Goal: Task Accomplishment & Management: Manage account settings

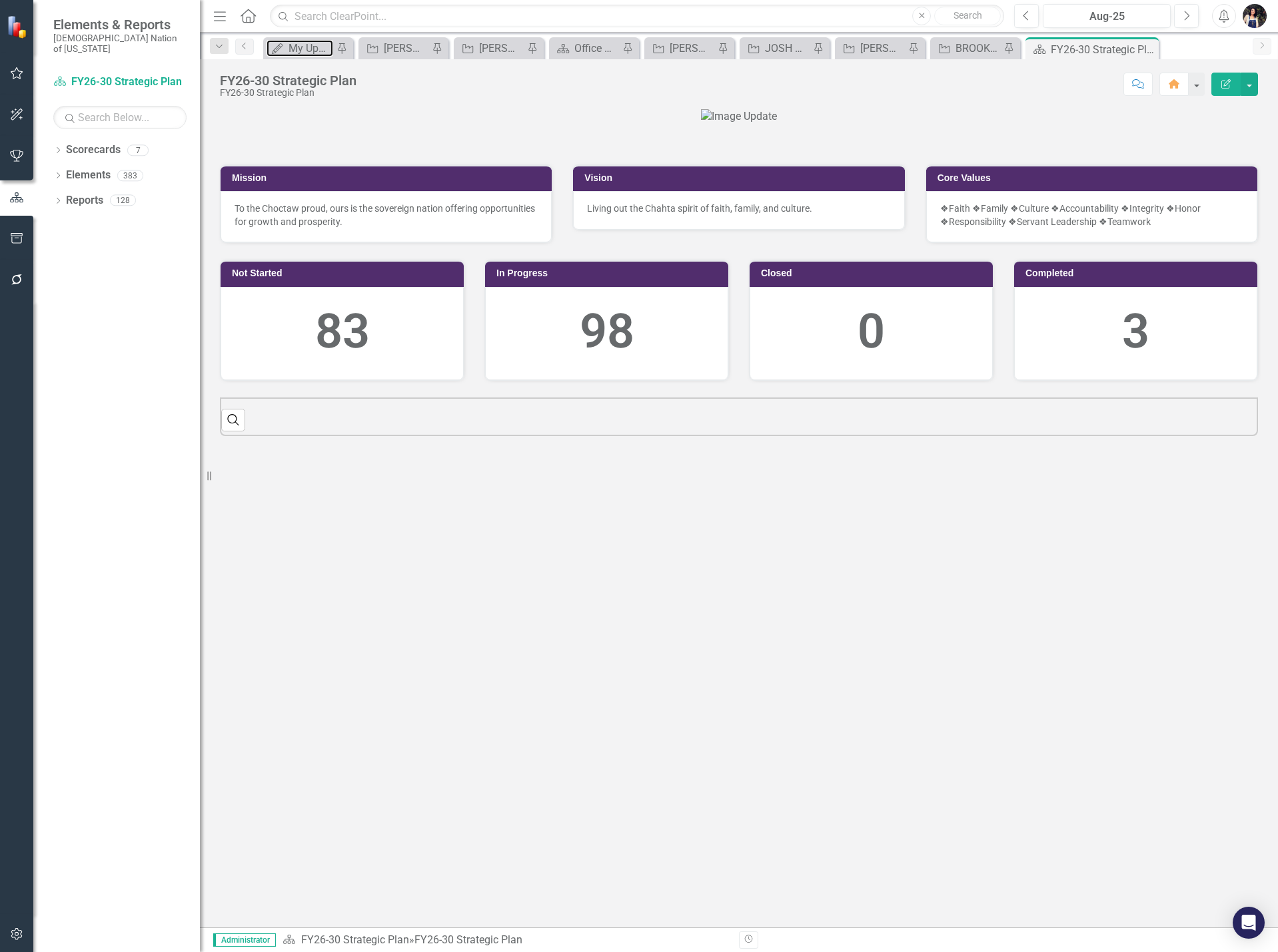
click at [306, 54] on div "My Updates" at bounding box center [310, 49] width 44 height 17
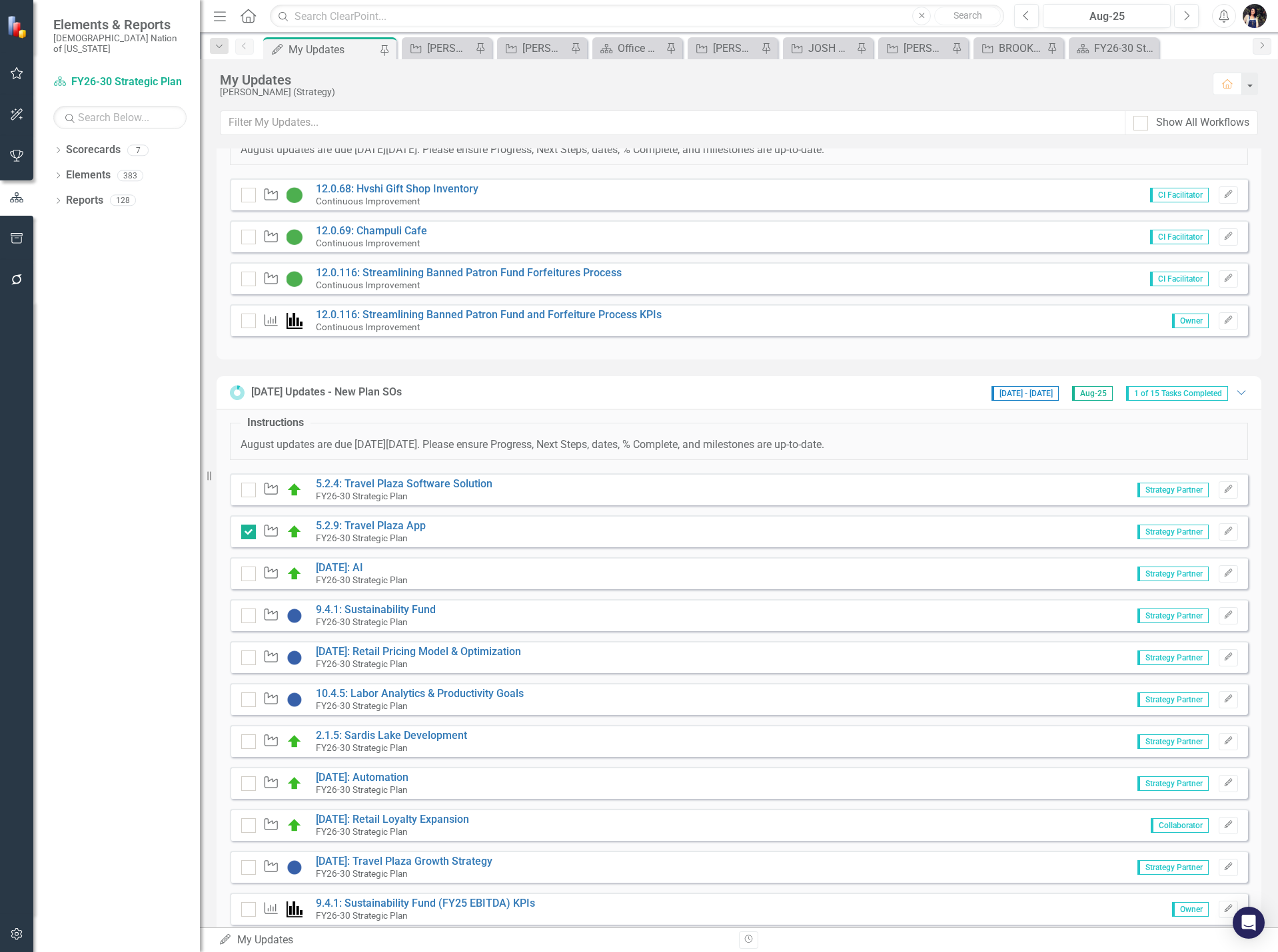
scroll to position [66, 0]
click at [417, 483] on link "5.2.4: Travel Plaza Software Solution" at bounding box center [403, 484] width 176 height 13
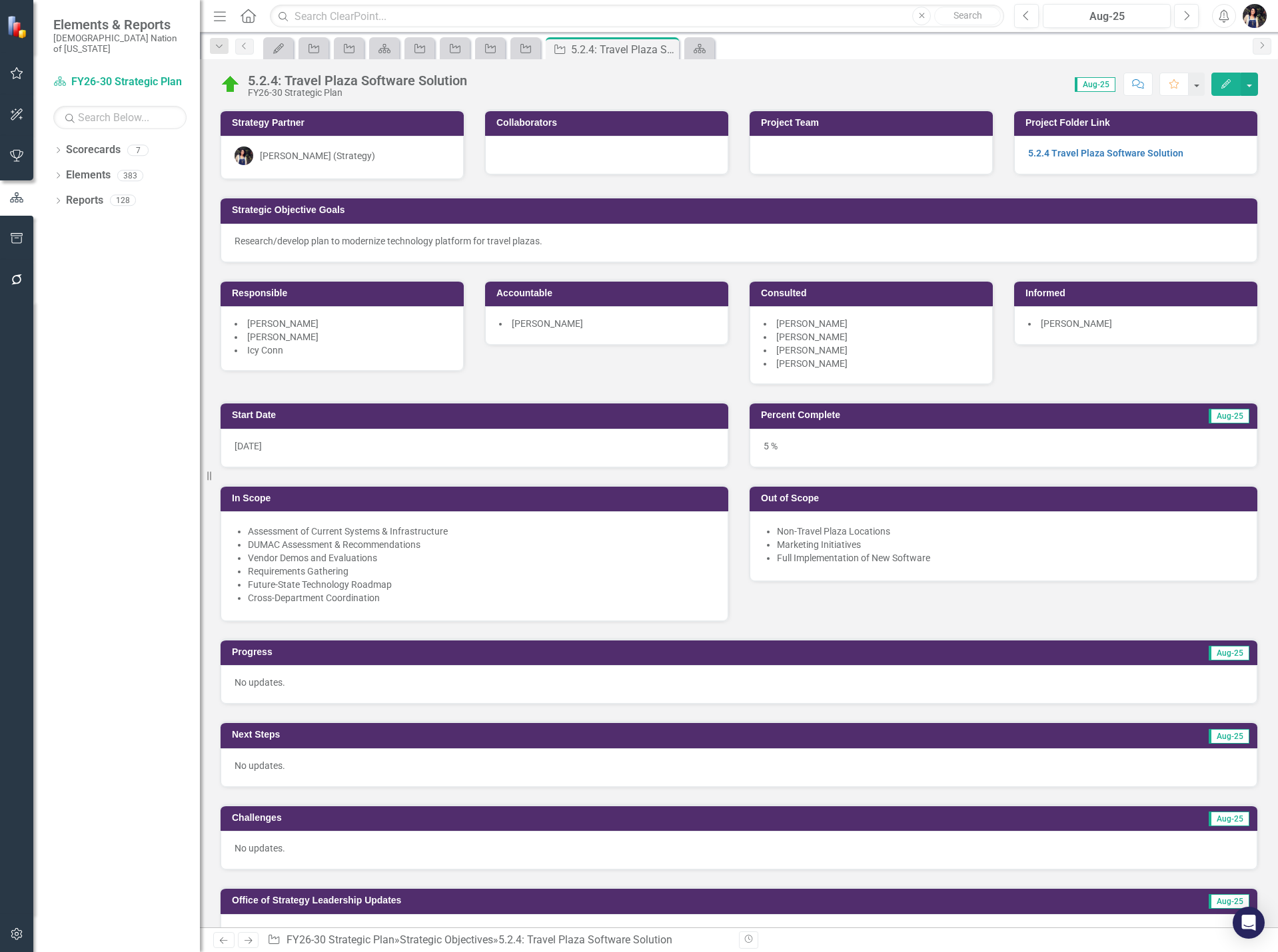
click at [888, 354] on li "[PERSON_NAME]" at bounding box center [870, 350] width 215 height 14
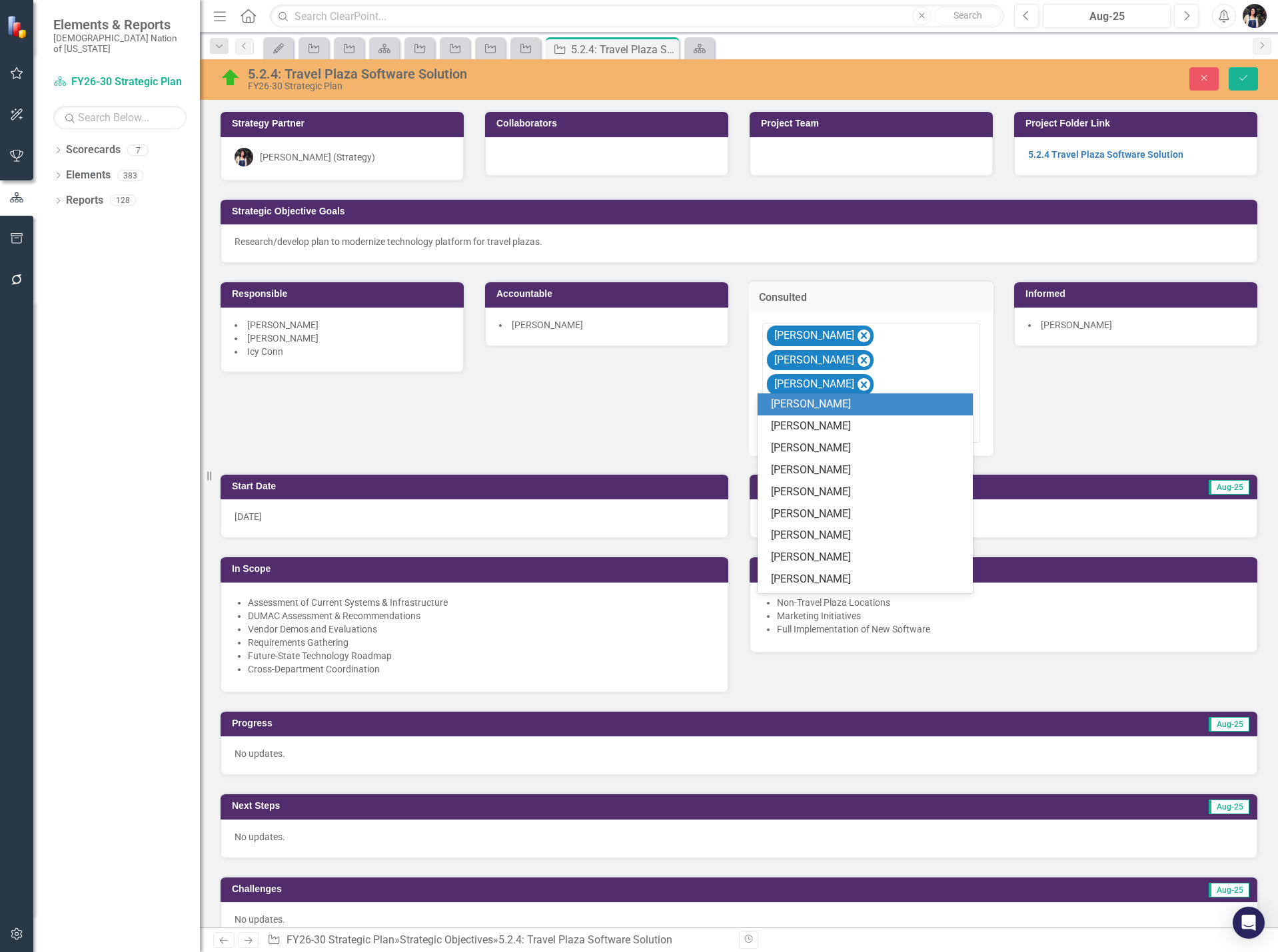
click at [870, 423] on div at bounding box center [872, 431] width 211 height 18
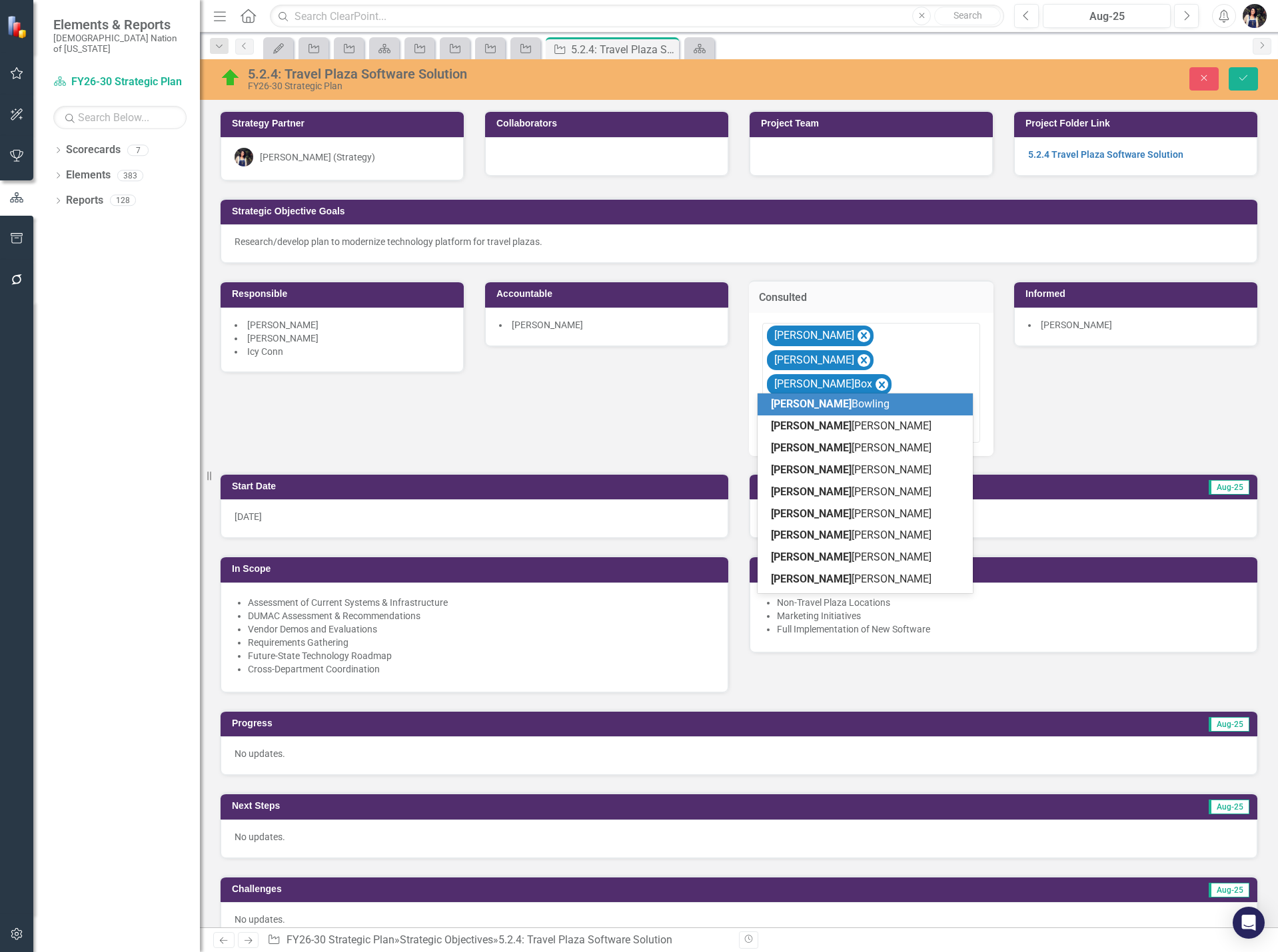
type input "[PERSON_NAME]"
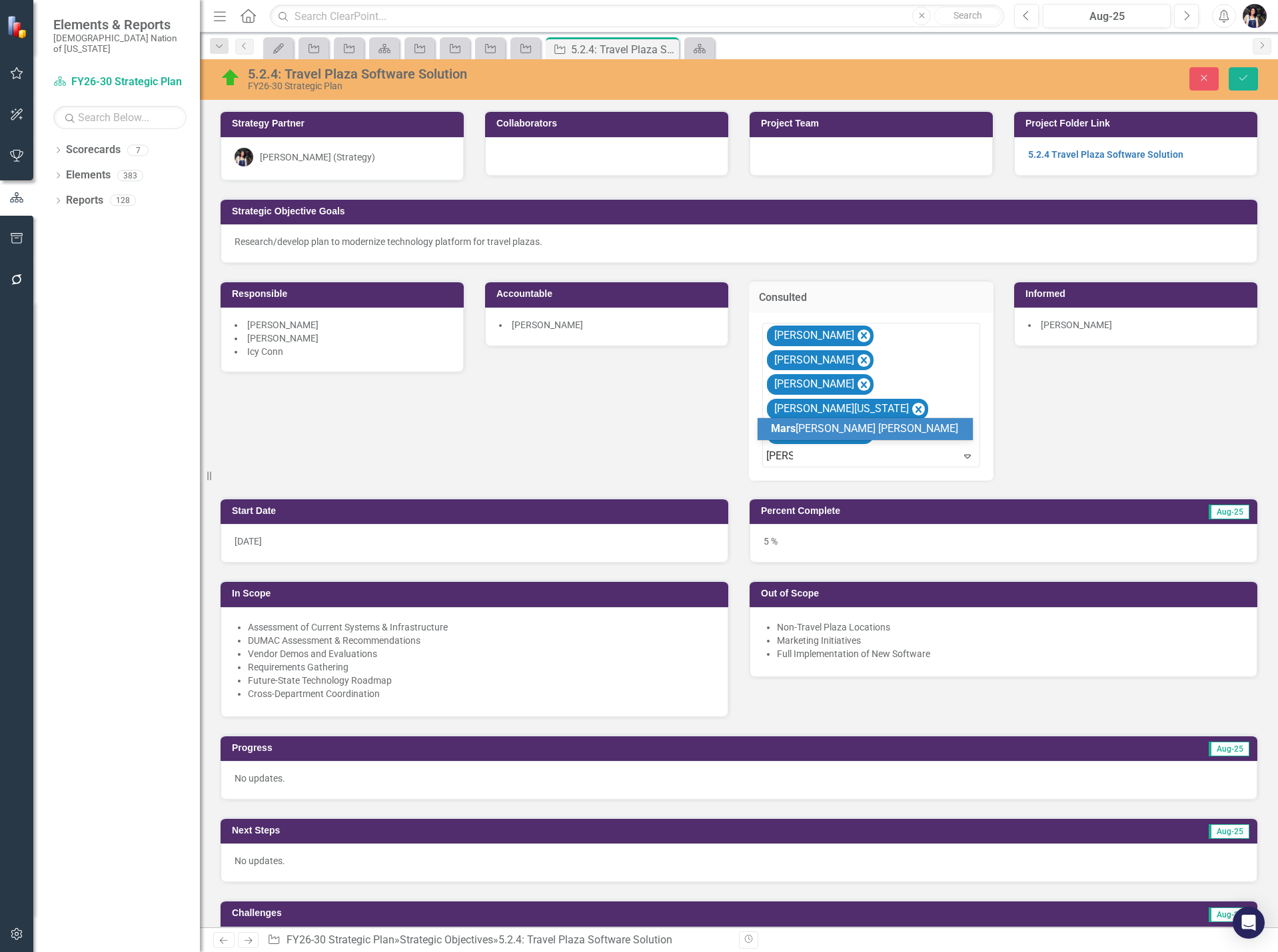
type input "marshal"
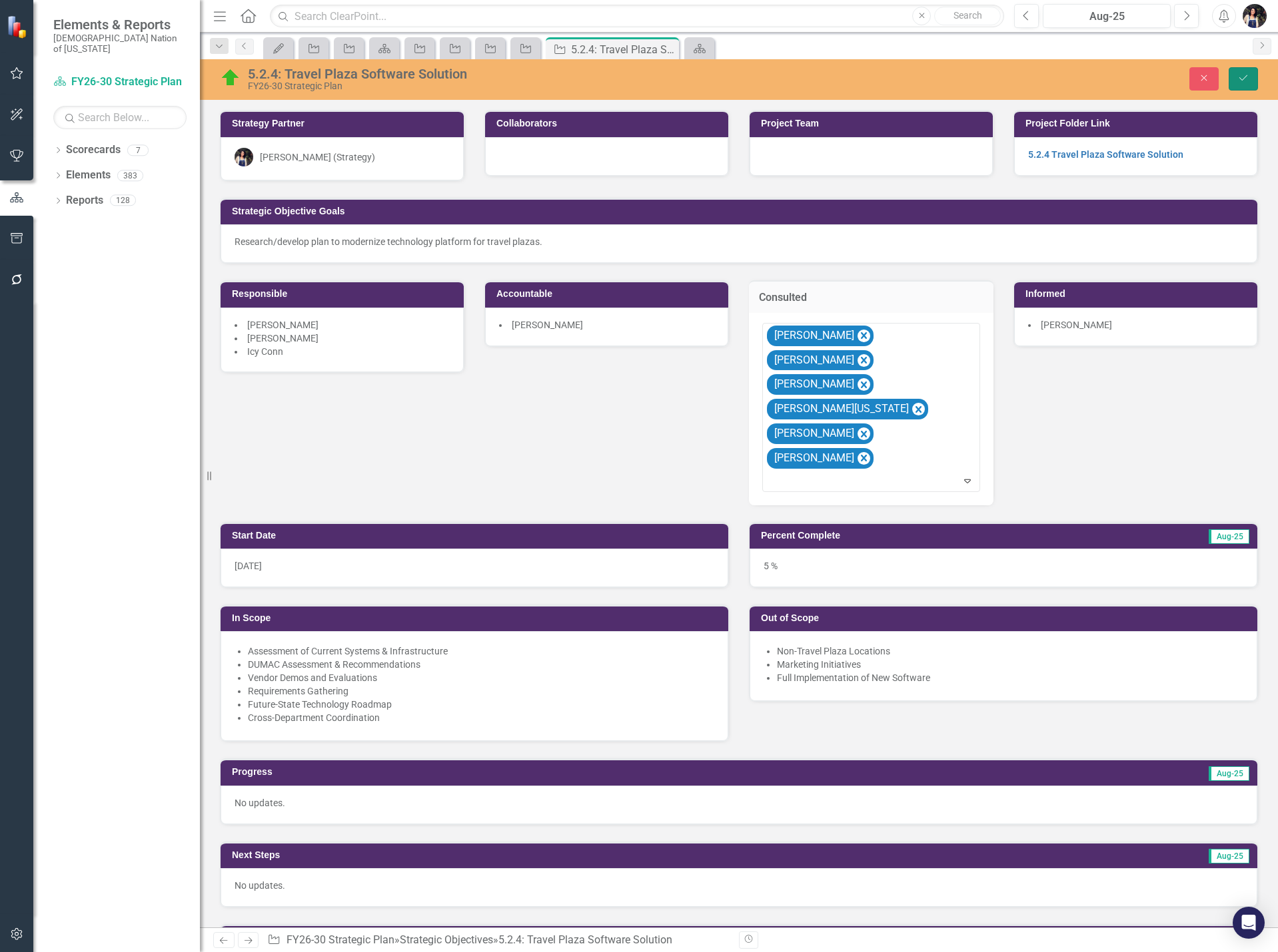
click at [1242, 74] on icon "Save" at bounding box center [1243, 78] width 12 height 9
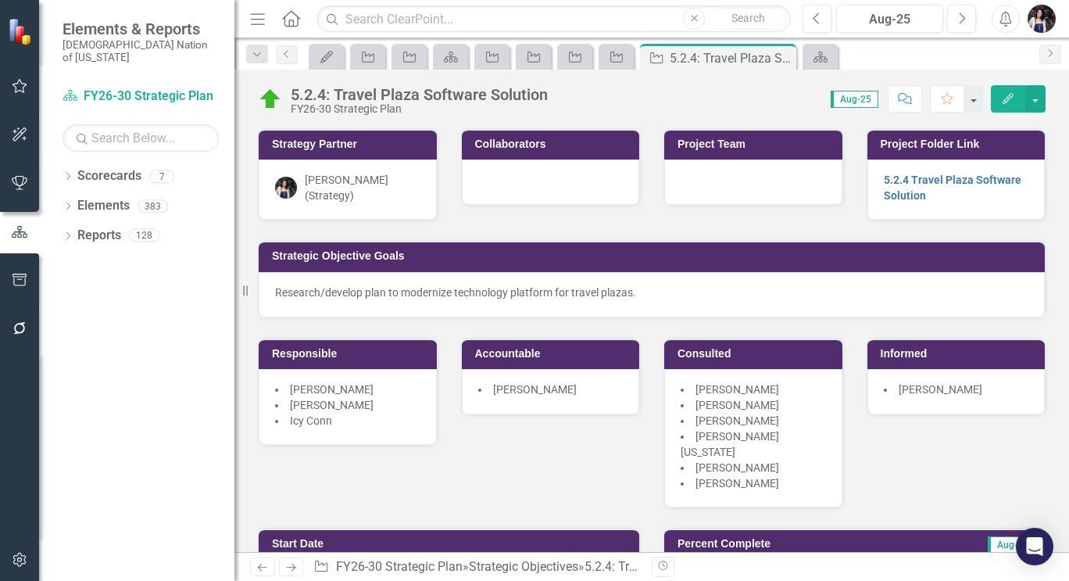
click at [260, 14] on icon "Menu" at bounding box center [258, 18] width 20 height 16
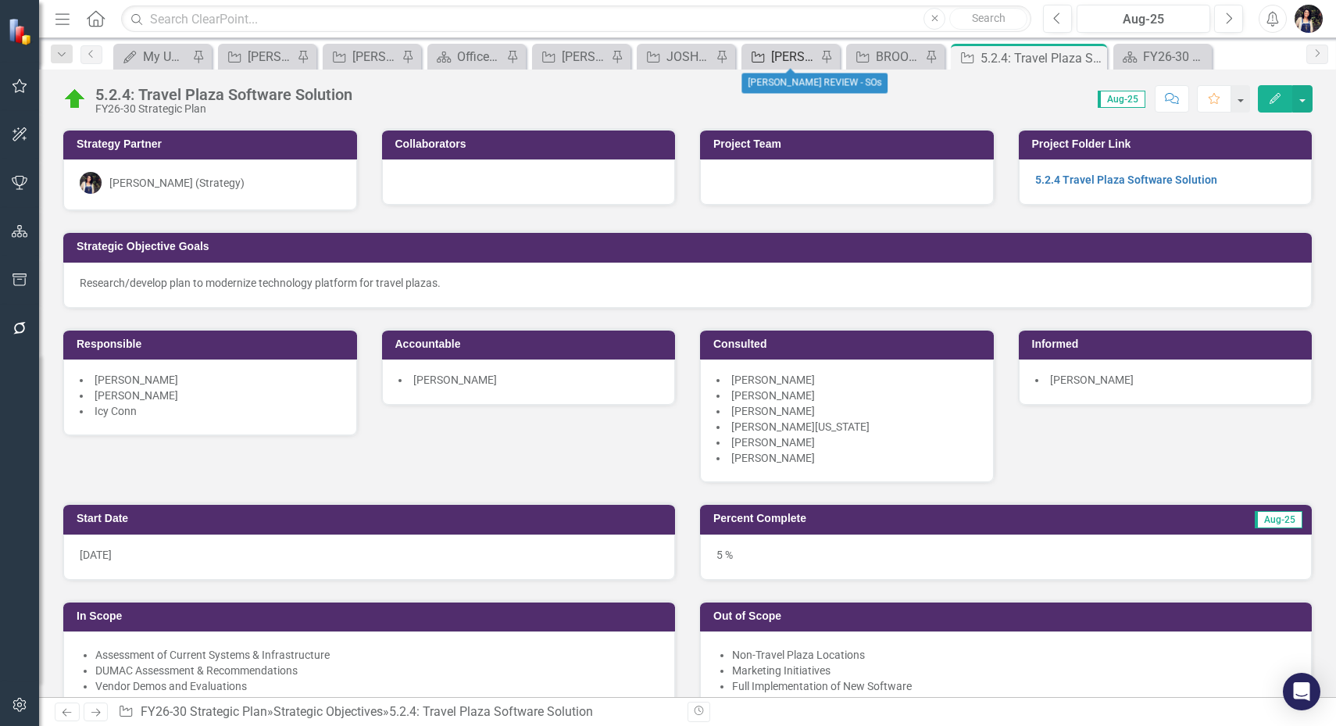
click at [794, 55] on div "[PERSON_NAME] REVIEW - SOs" at bounding box center [793, 57] width 45 height 20
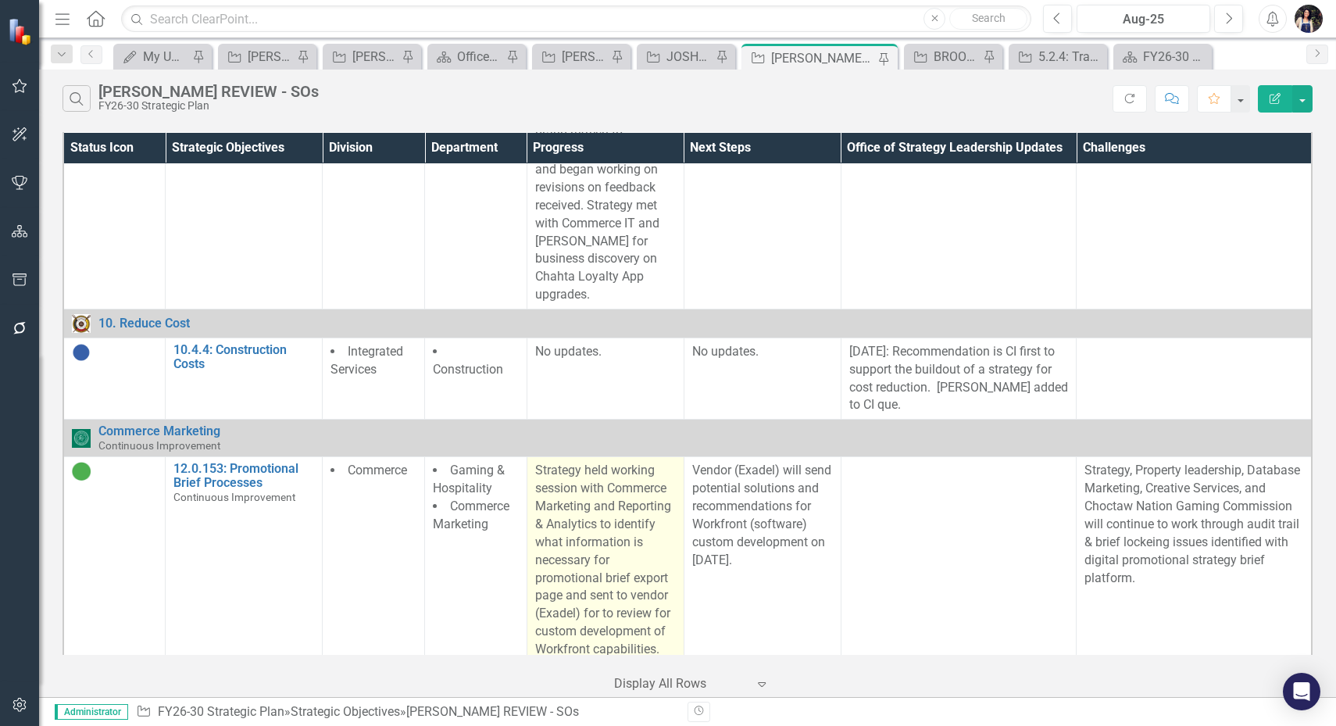
scroll to position [4786, 0]
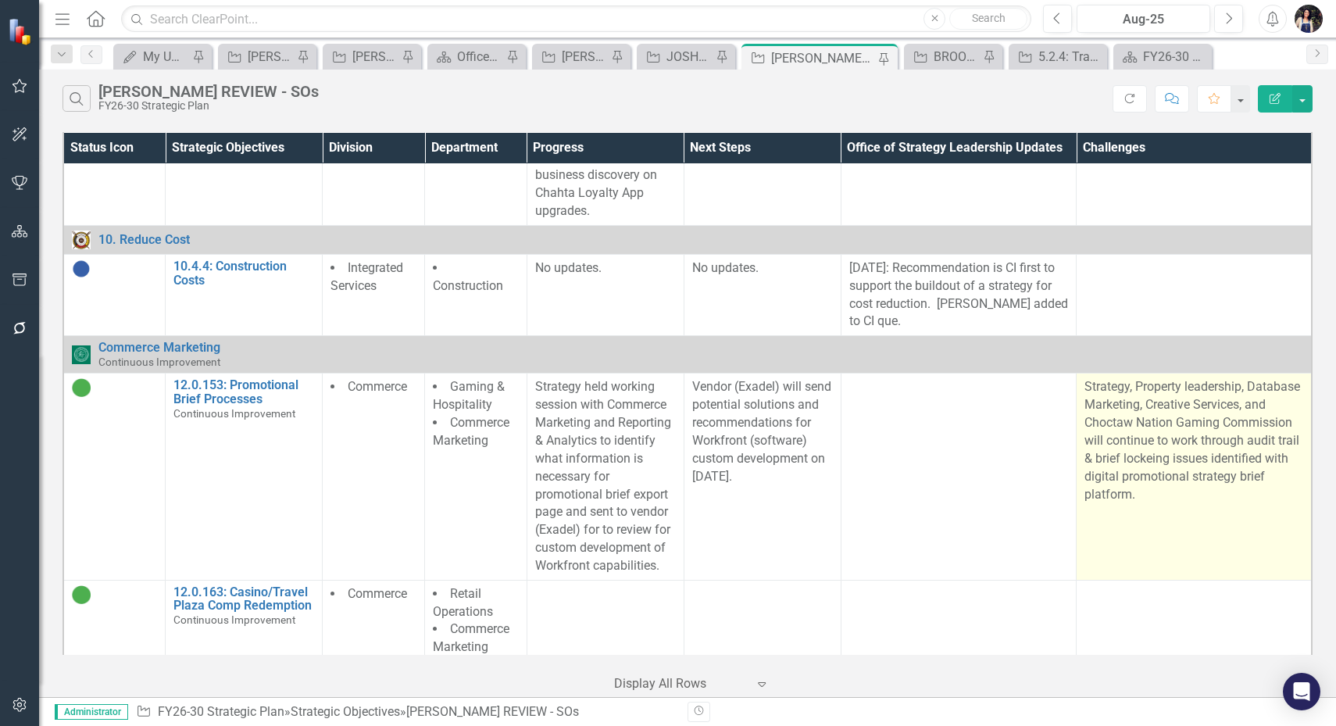
click at [1241, 378] on p "Strategy, Property leadership, Database Marketing, Creative Services, and Choct…" at bounding box center [1194, 440] width 219 height 125
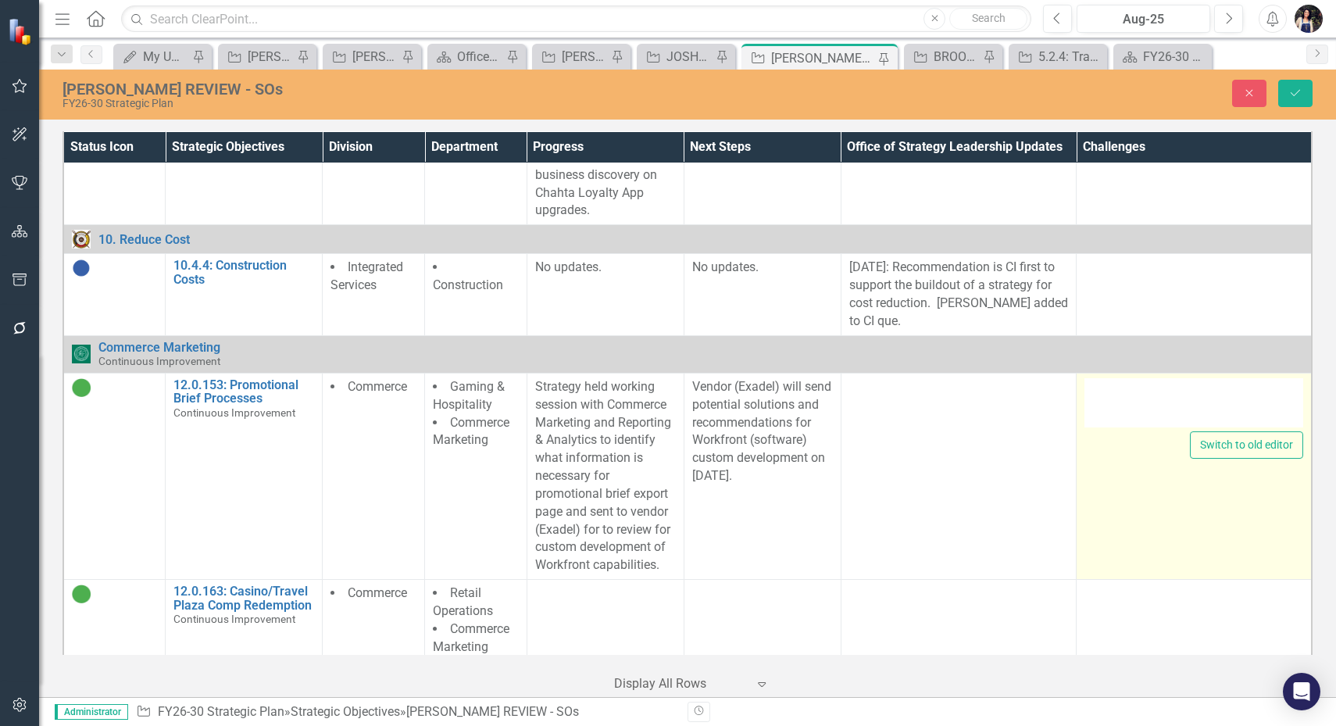
type textarea "<p>Strategy, Property leadership, Database Marketing, Creative Services, and Ch…"
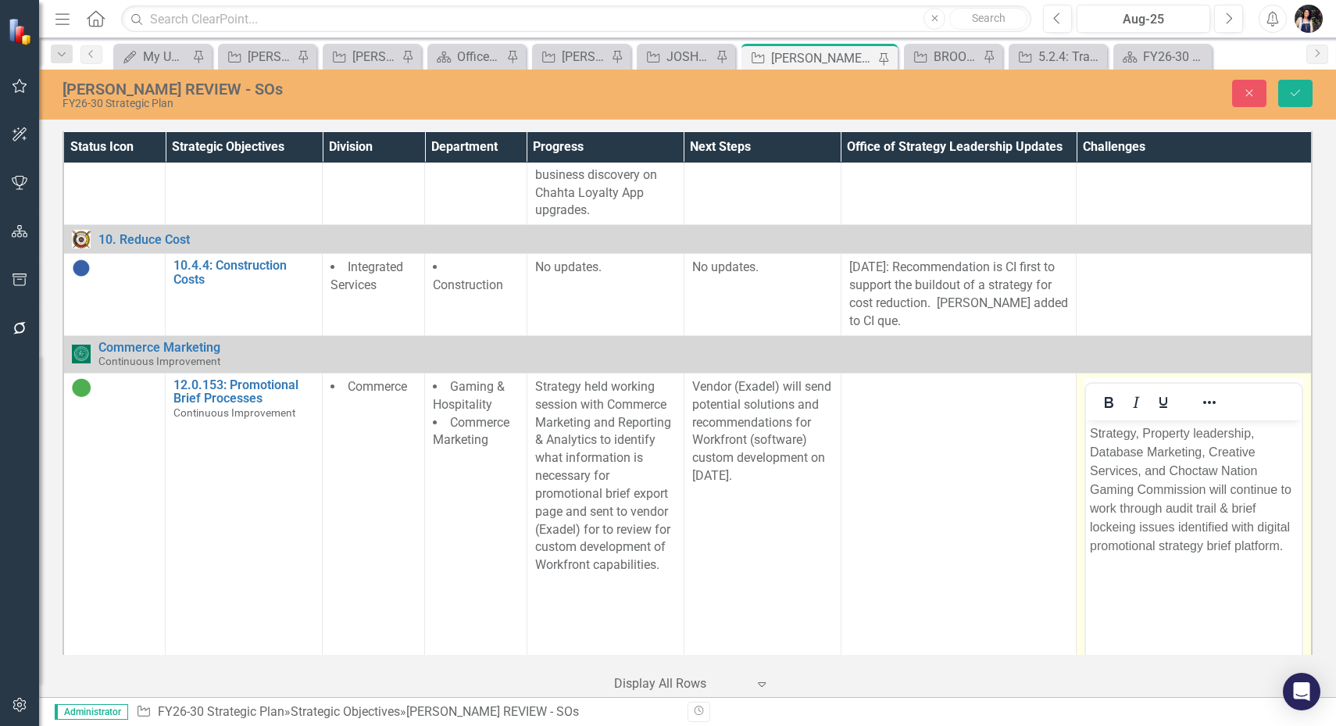
scroll to position [0, 0]
click at [1119, 527] on p "Strategy, Property leadership, Database Marketing, Creative Services, and Choct…" at bounding box center [1194, 489] width 208 height 131
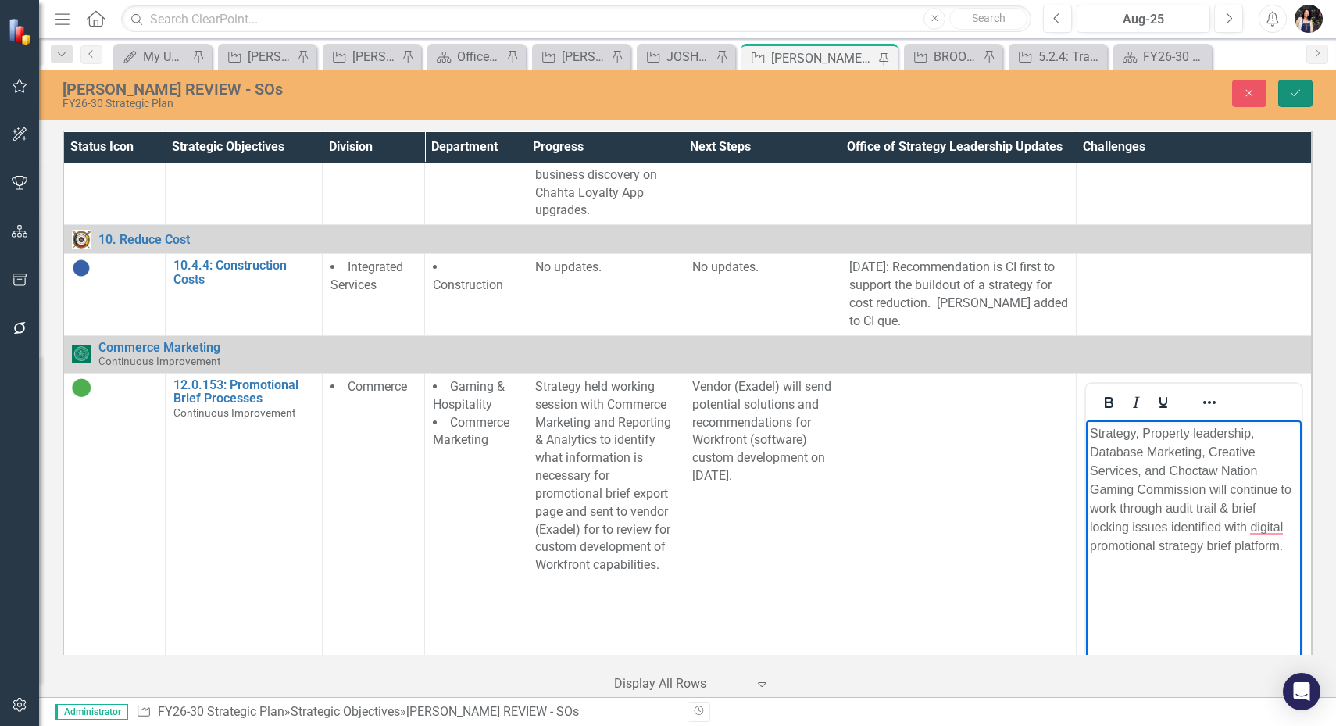
click at [1299, 95] on icon "Save" at bounding box center [1296, 93] width 14 height 11
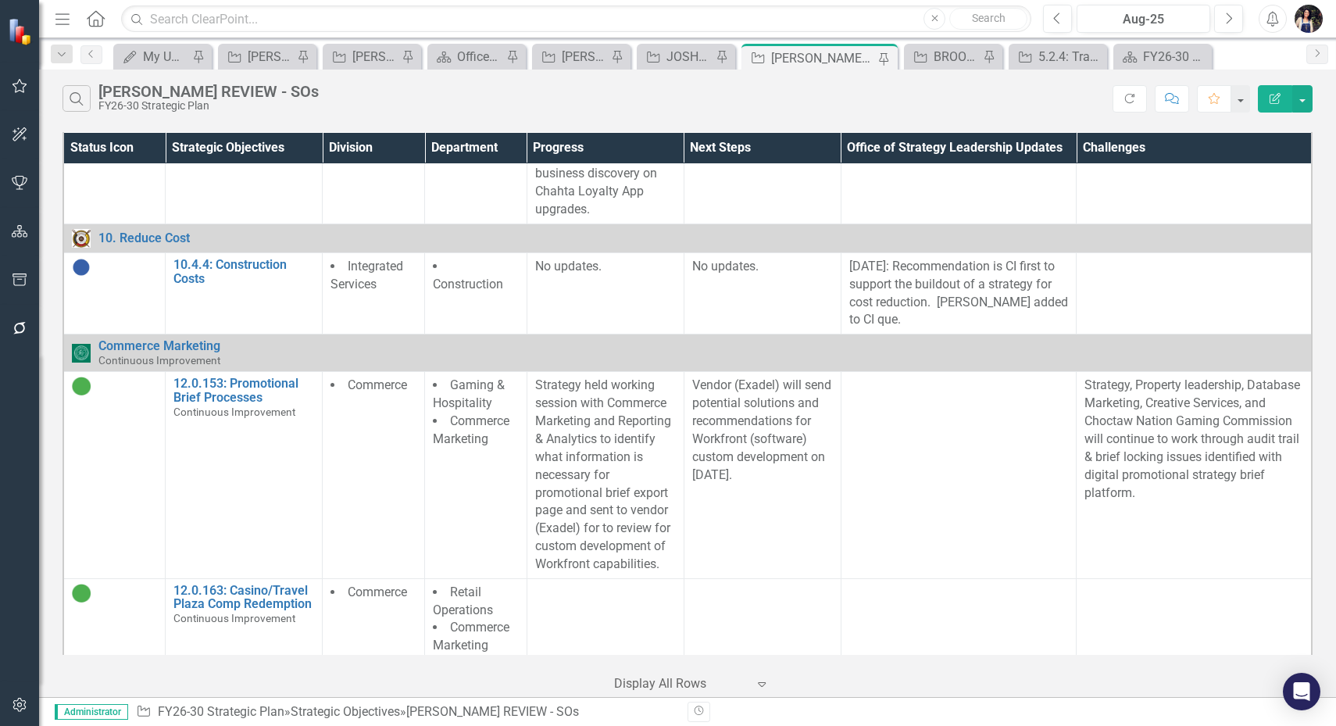
scroll to position [5228, 0]
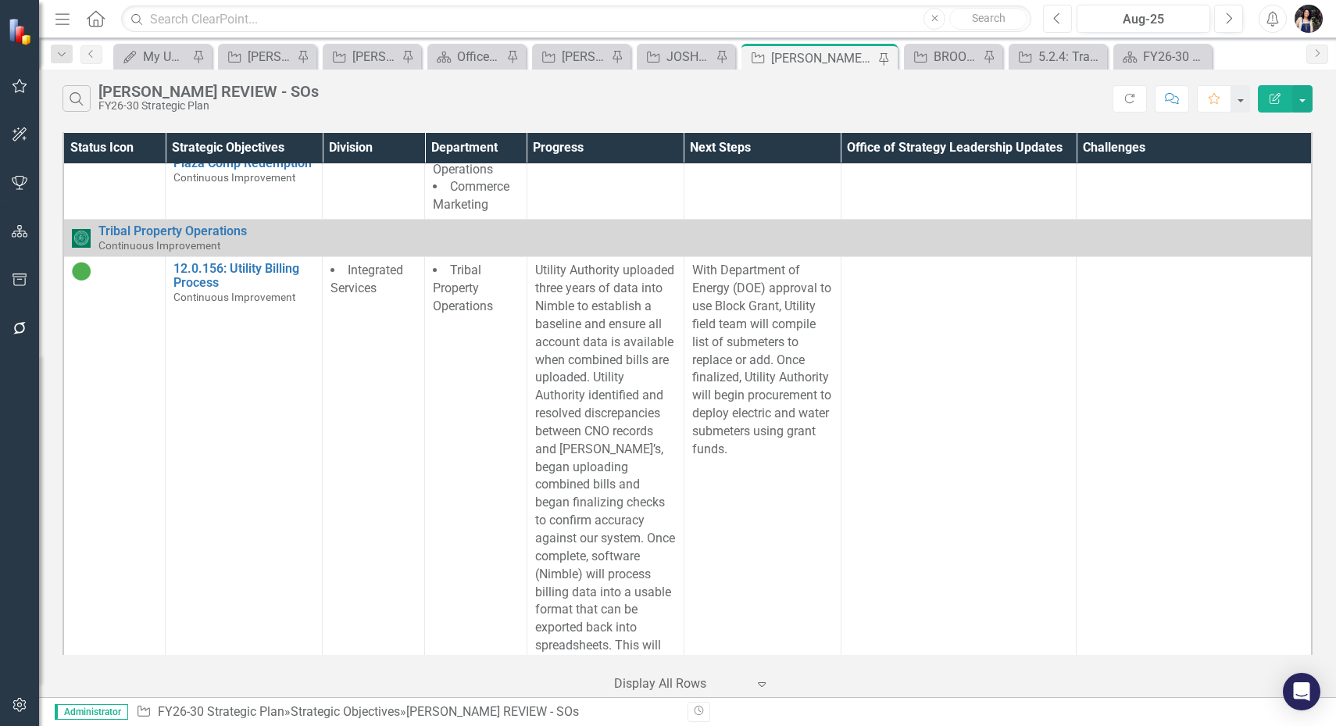
click at [1060, 20] on icon "Previous" at bounding box center [1057, 19] width 9 height 14
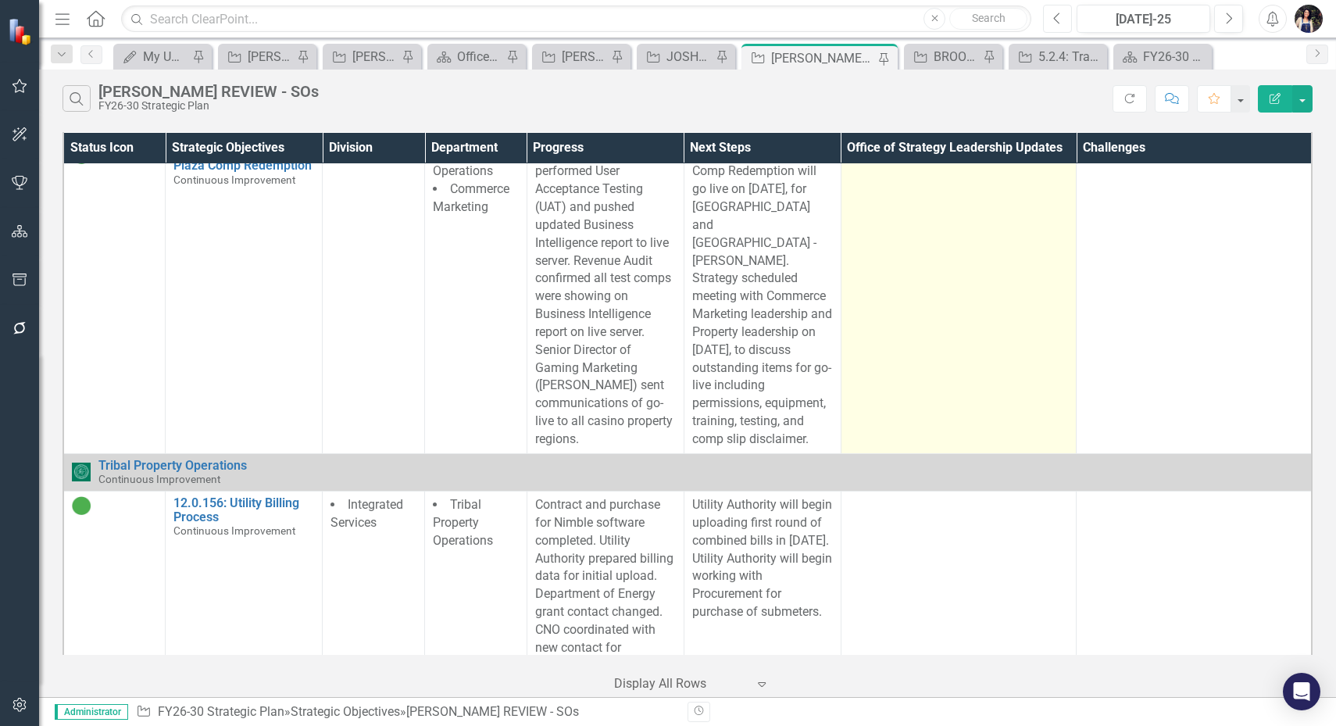
scroll to position [4298, 0]
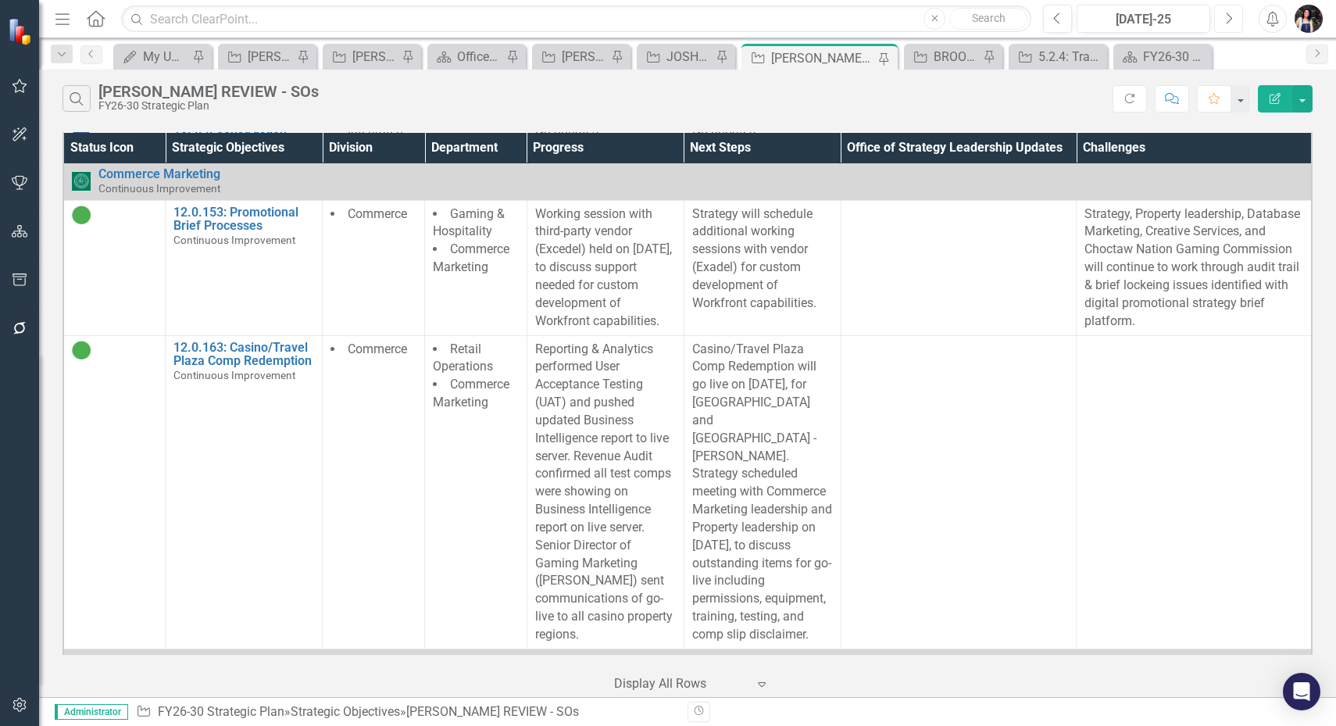
click at [1227, 21] on icon "Next" at bounding box center [1228, 19] width 9 height 14
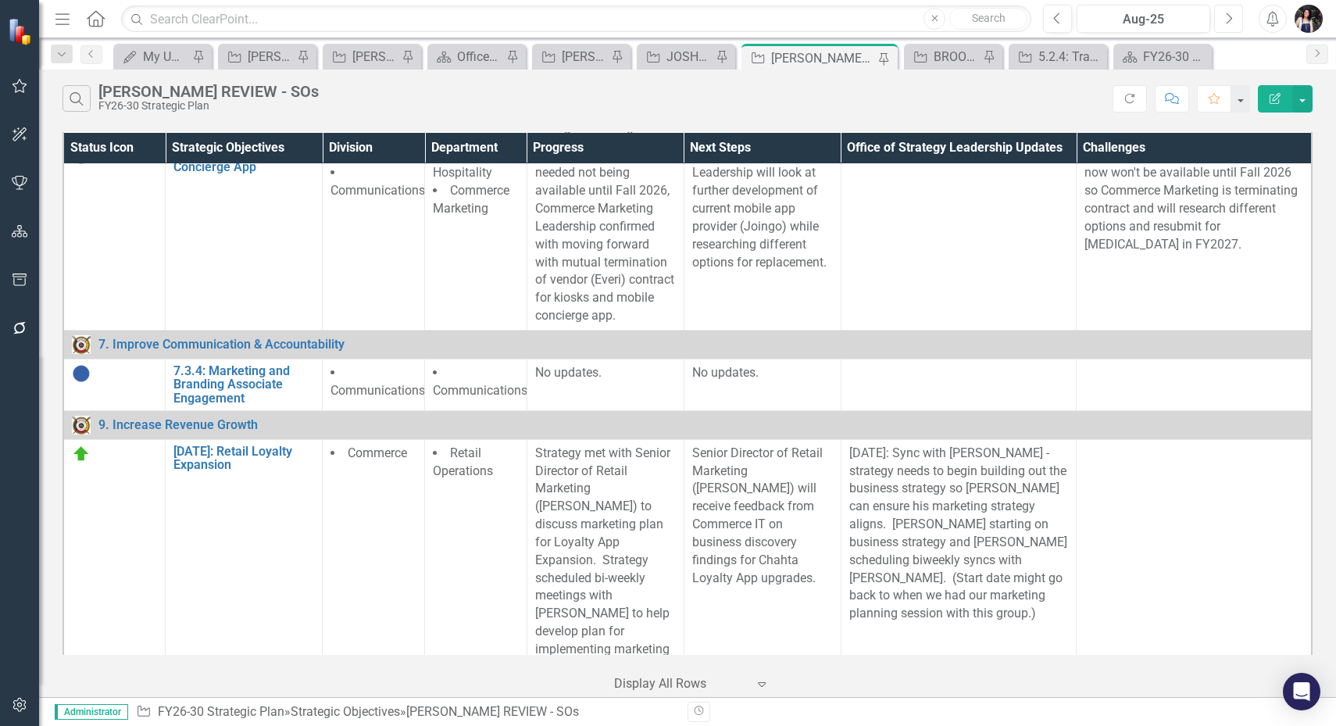
scroll to position [4349, 0]
